Goal: Task Accomplishment & Management: Use online tool/utility

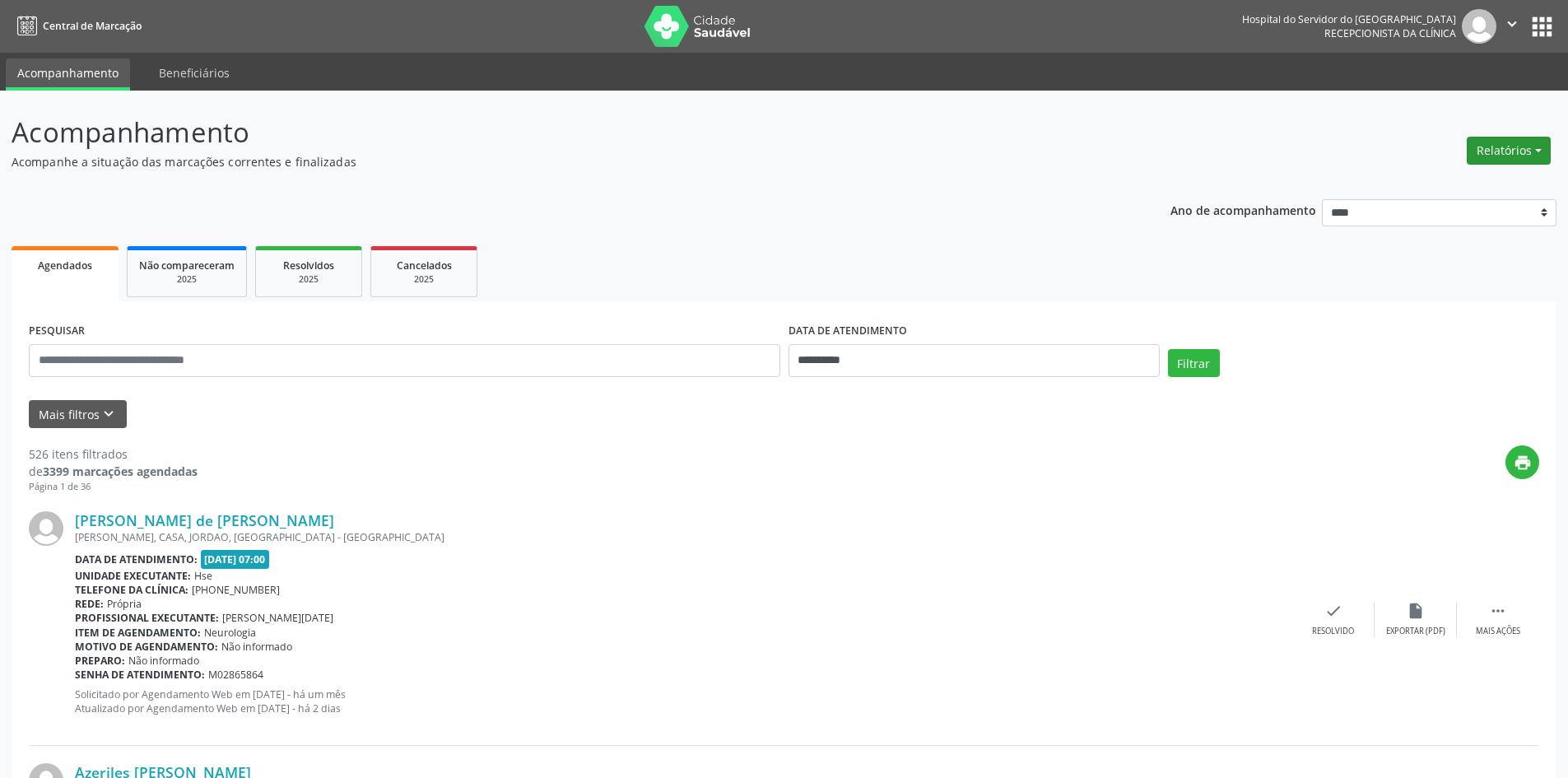
click at [1498, 162] on button "Relatórios" at bounding box center [1508, 151] width 83 height 28
click at [1475, 197] on link "Agendamentos" at bounding box center [1462, 186] width 177 height 23
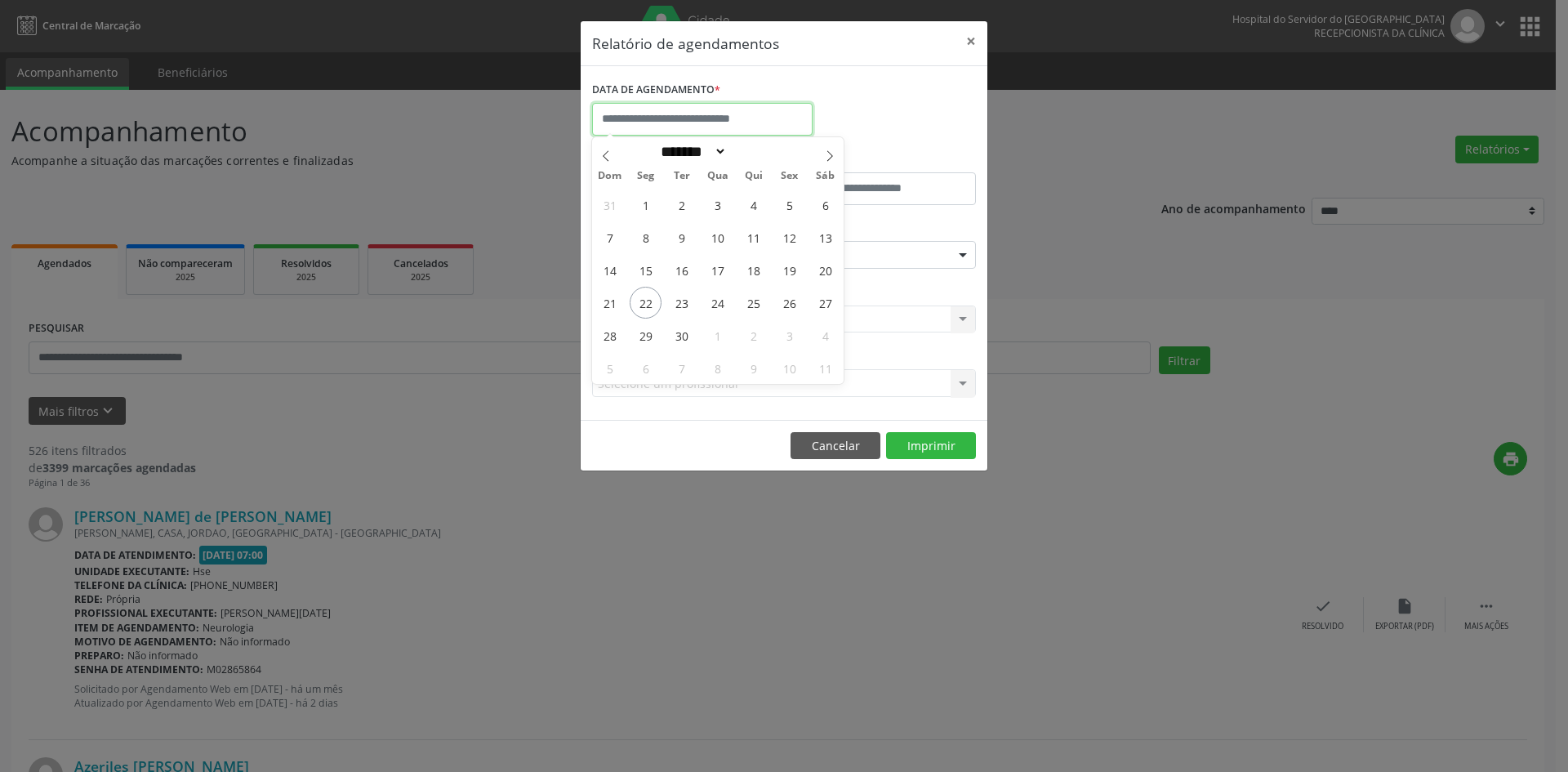
drag, startPoint x: 731, startPoint y: 116, endPoint x: 854, endPoint y: 243, distance: 176.8
click at [730, 116] on input "text" at bounding box center [702, 120] width 221 height 33
click at [656, 301] on span "22" at bounding box center [645, 302] width 32 height 32
type input "**********"
click at [656, 301] on span "22" at bounding box center [645, 302] width 32 height 32
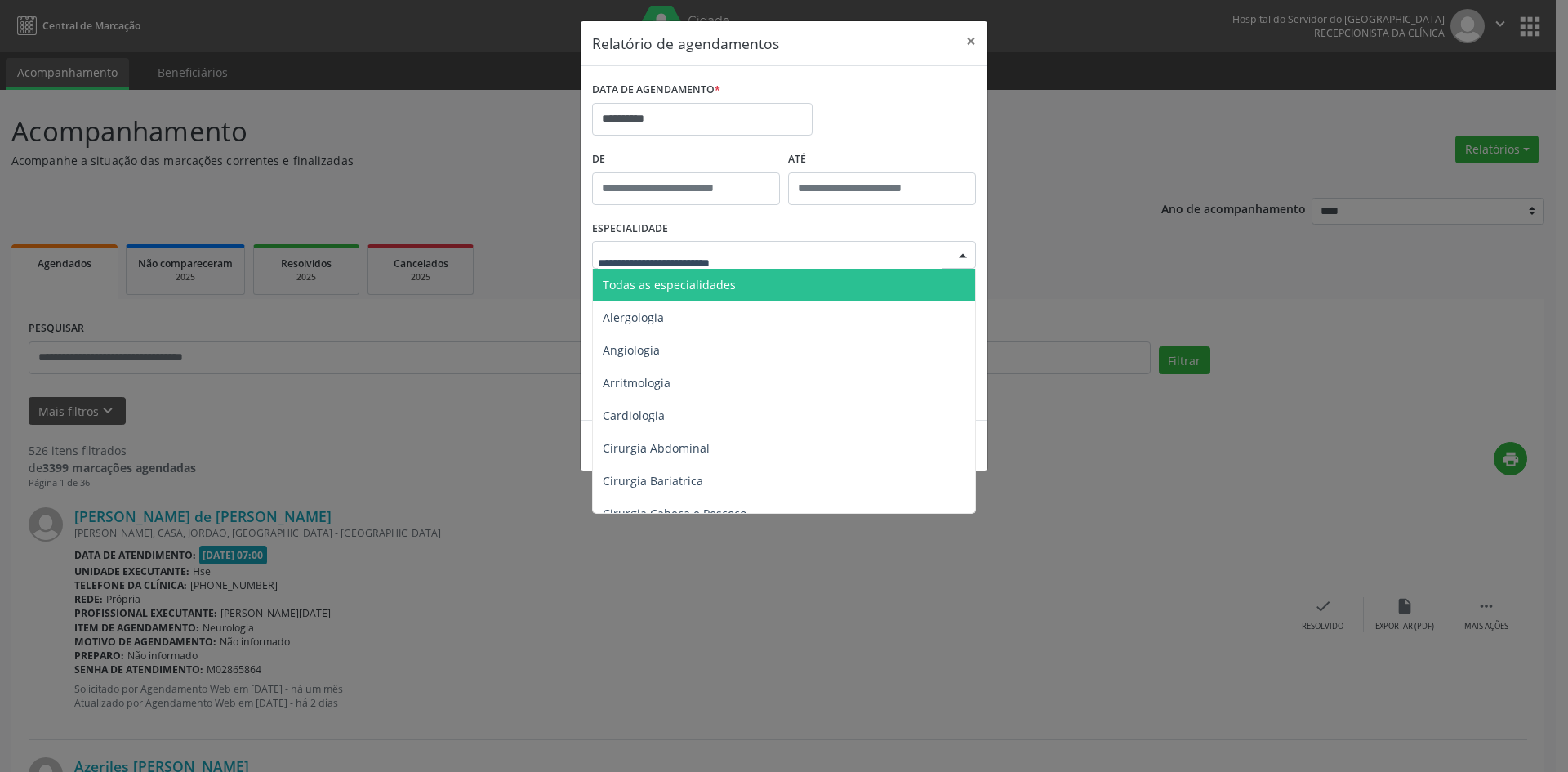
drag, startPoint x: 715, startPoint y: 285, endPoint x: 730, endPoint y: 307, distance: 26.6
click at [715, 286] on span "Todas as especialidades" at bounding box center [669, 284] width 133 height 15
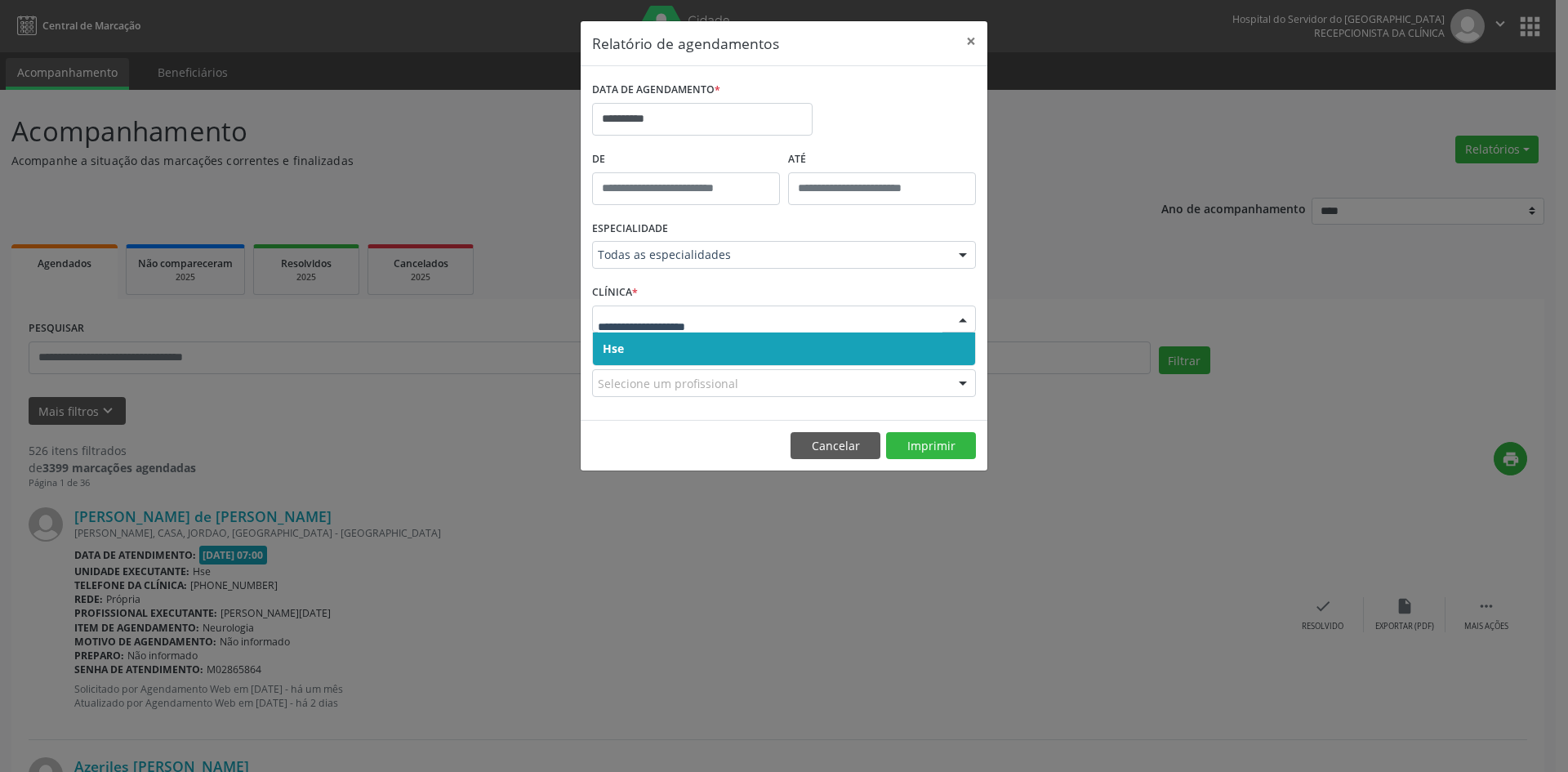
click at [669, 354] on span "Hse" at bounding box center [784, 349] width 383 height 33
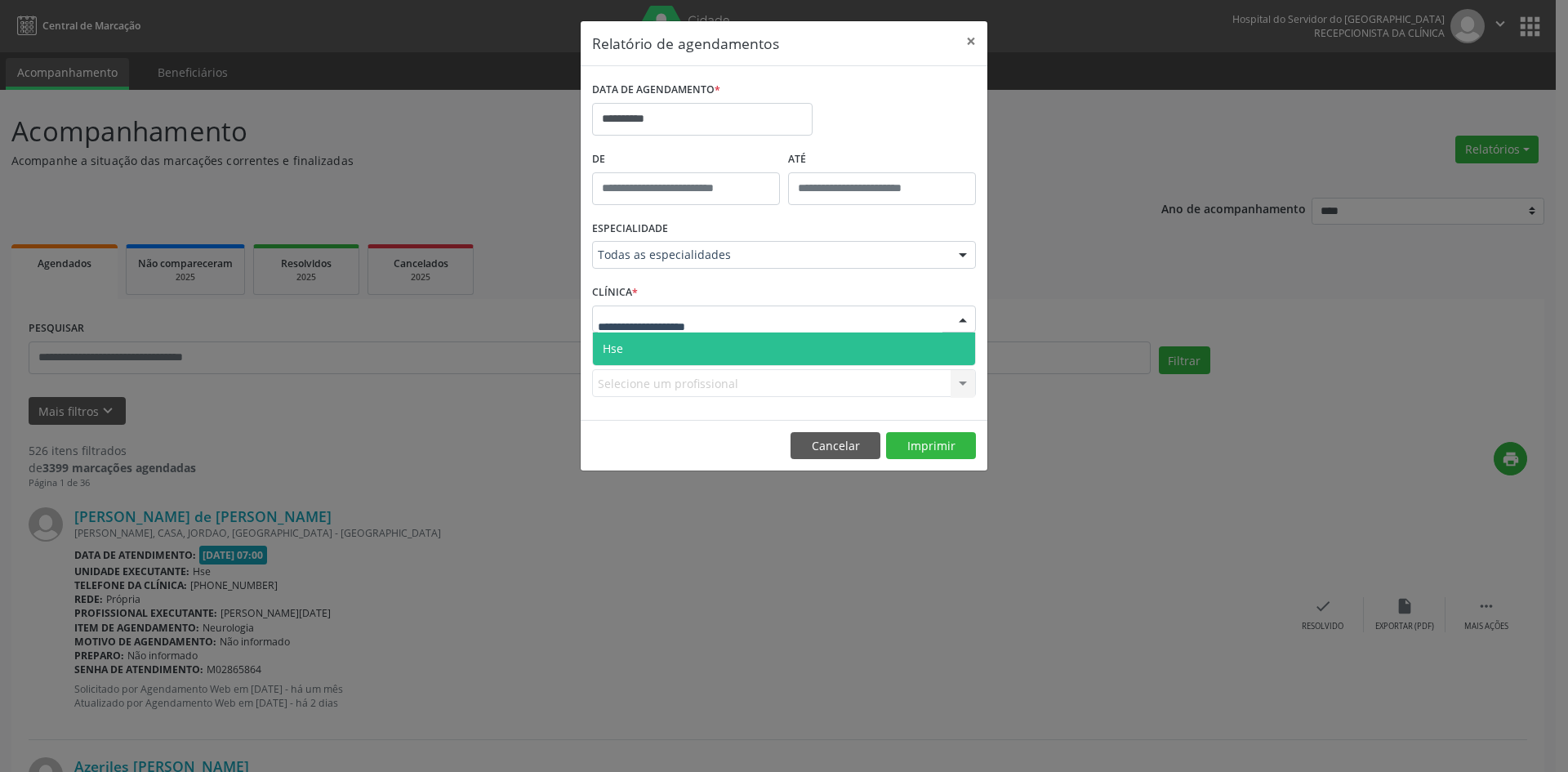
drag, startPoint x: 669, startPoint y: 332, endPoint x: 685, endPoint y: 359, distance: 31.4
click at [670, 333] on div "Hse Nenhum resultado encontrado para: " " Não há nenhuma opção para ser exibida." at bounding box center [784, 319] width 384 height 28
click at [683, 355] on span "Hse" at bounding box center [784, 349] width 383 height 33
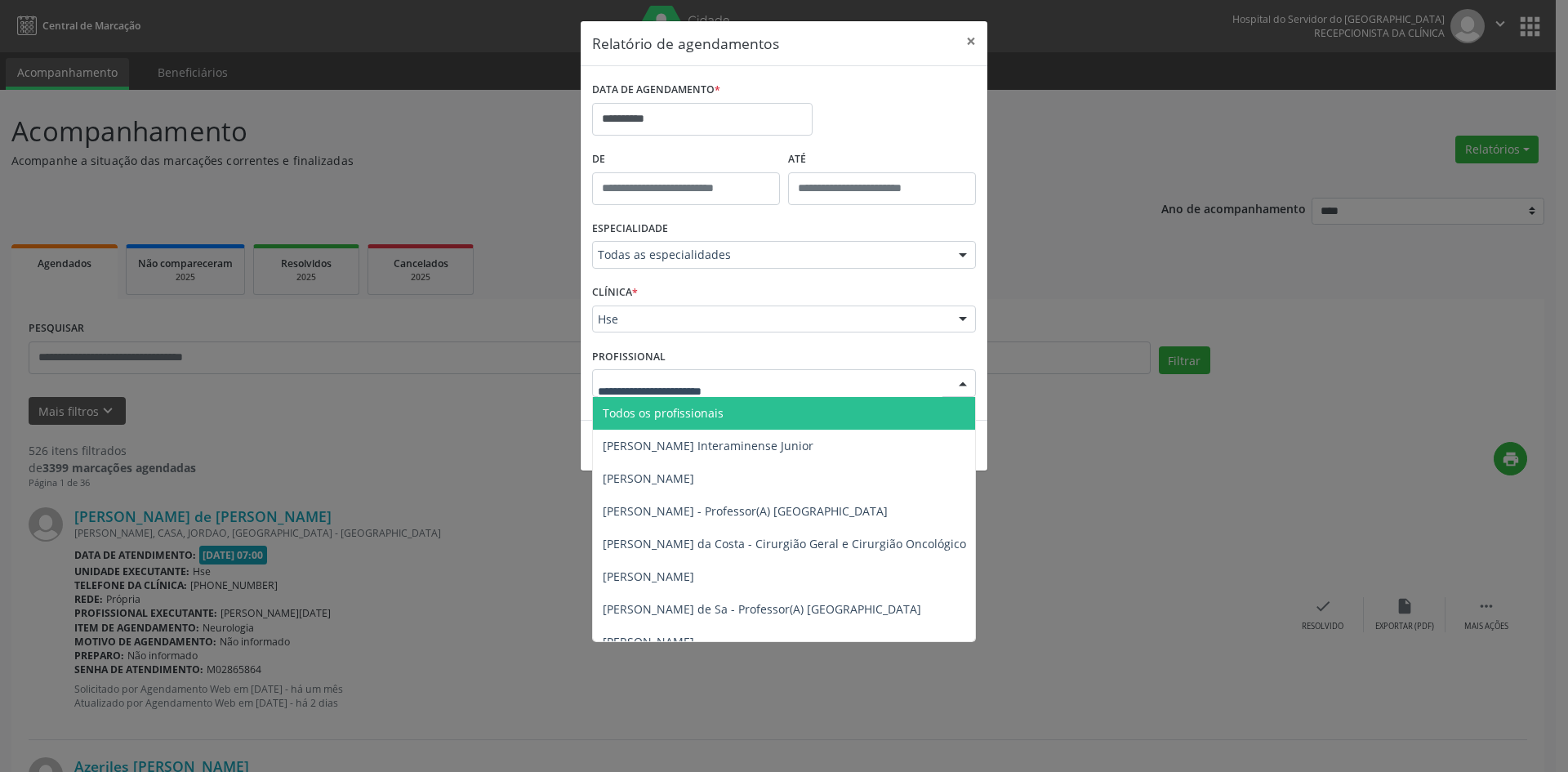
click at [693, 411] on span "Todos os profissionais" at bounding box center [662, 413] width 120 height 15
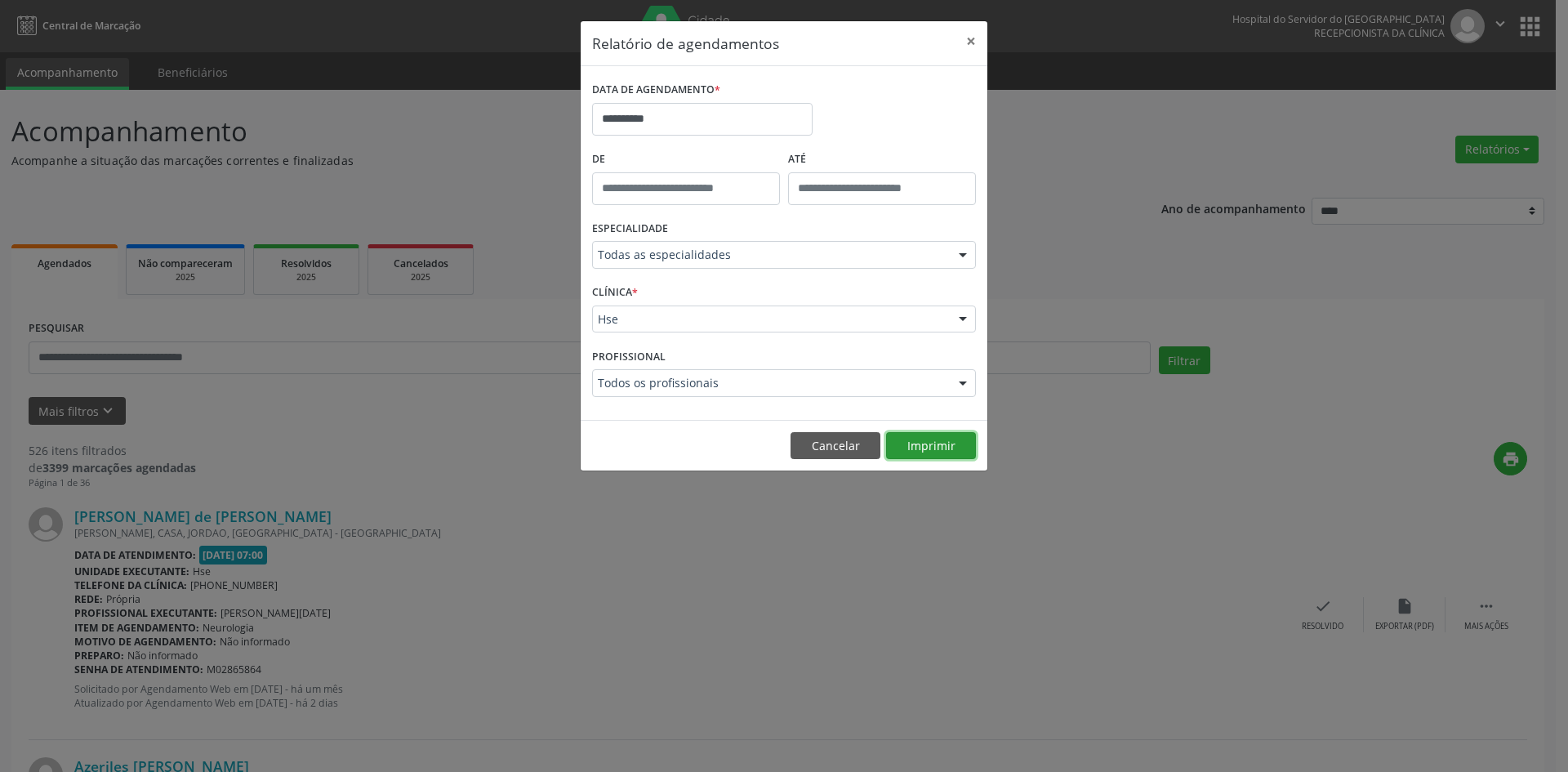
click at [948, 440] on button "Imprimir" at bounding box center [931, 445] width 90 height 28
